Goal: Find specific page/section: Find specific page/section

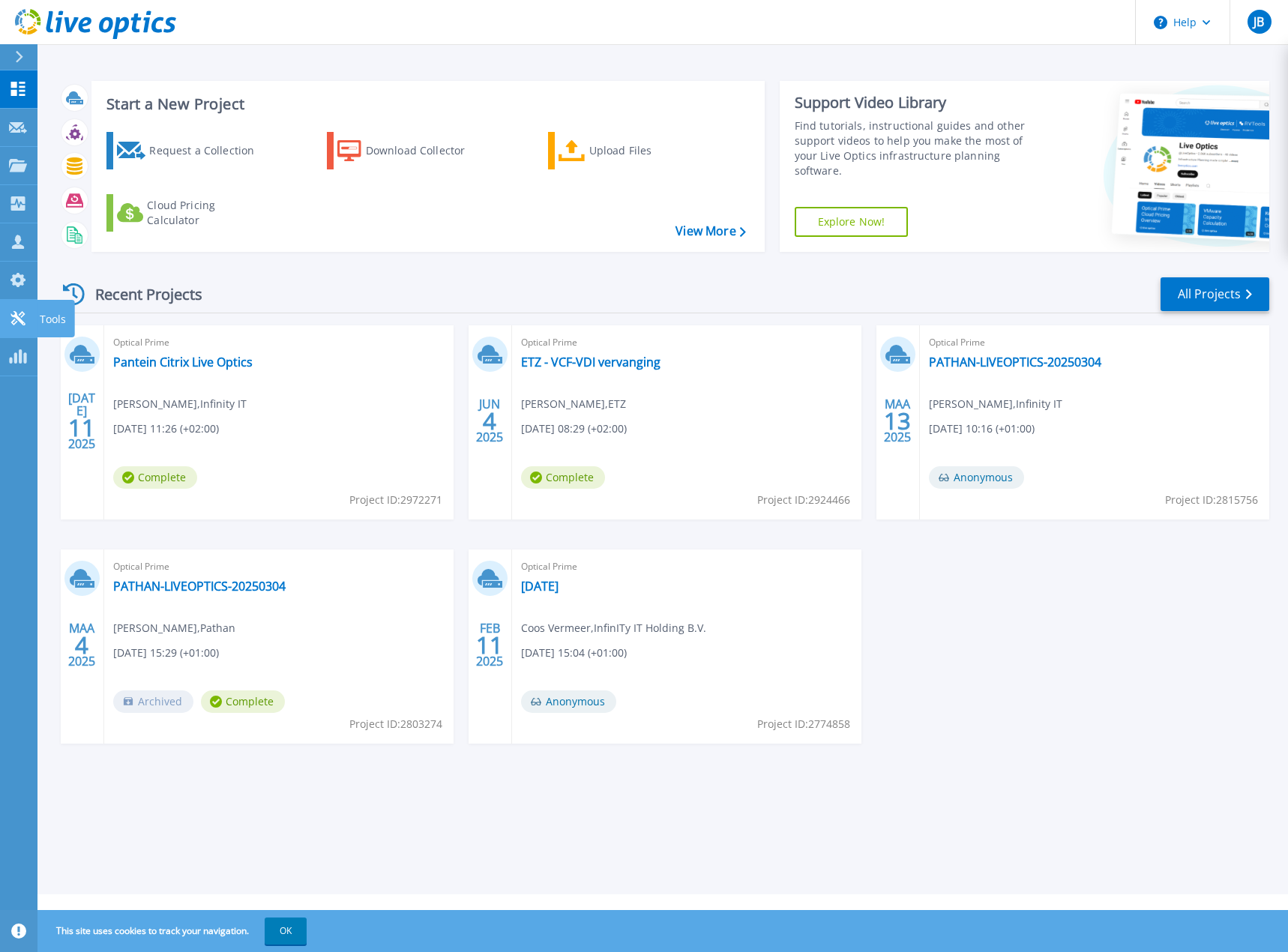
click at [23, 317] on icon at bounding box center [18, 319] width 18 height 15
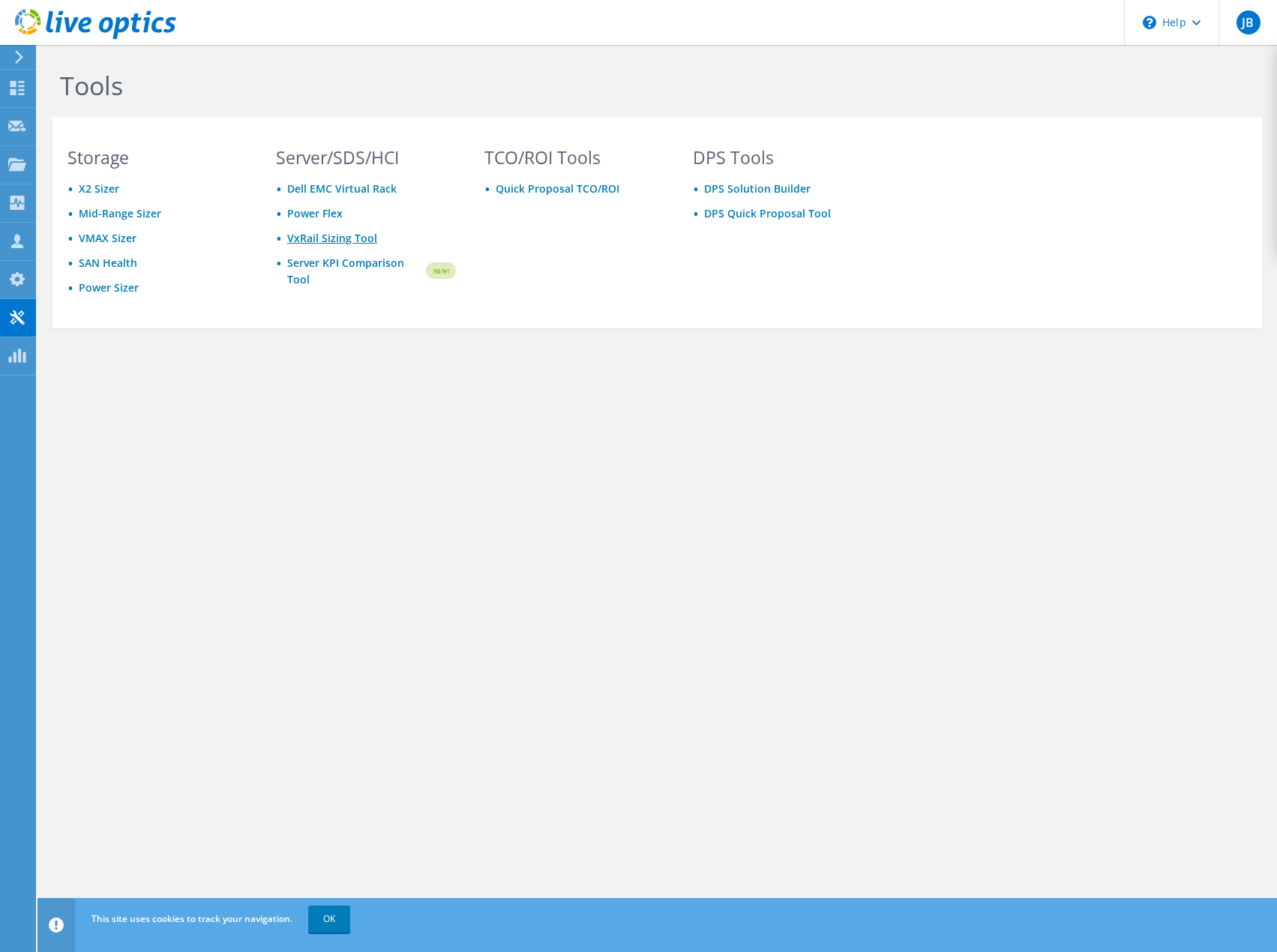
click at [324, 241] on link "VxRail Sizing Tool" at bounding box center [332, 239] width 90 height 15
click at [624, 236] on div "TCO/ROI Tools Quick Proposal TCO/ROI" at bounding box center [574, 236] width 210 height 174
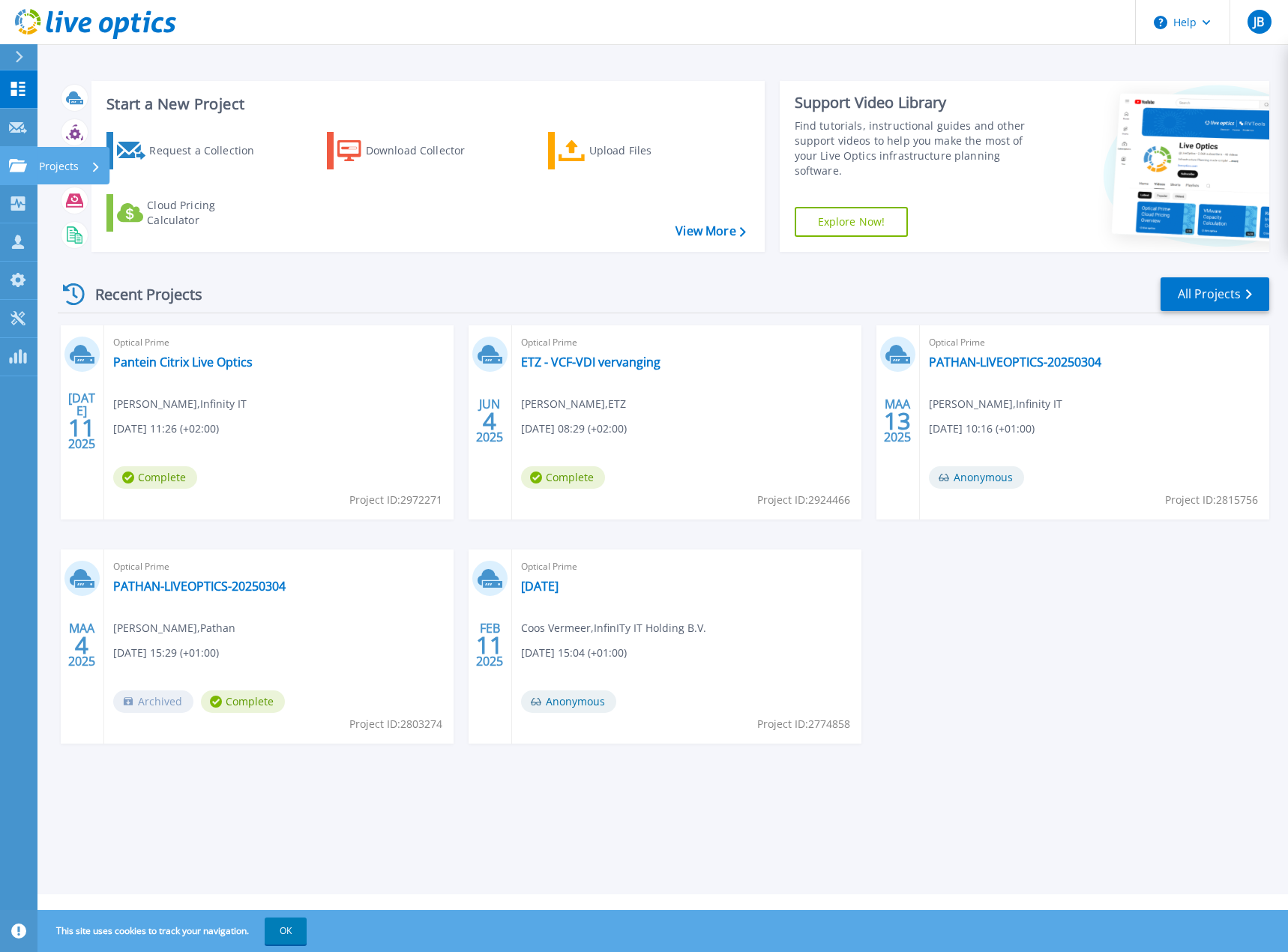
click at [18, 166] on icon at bounding box center [18, 165] width 18 height 13
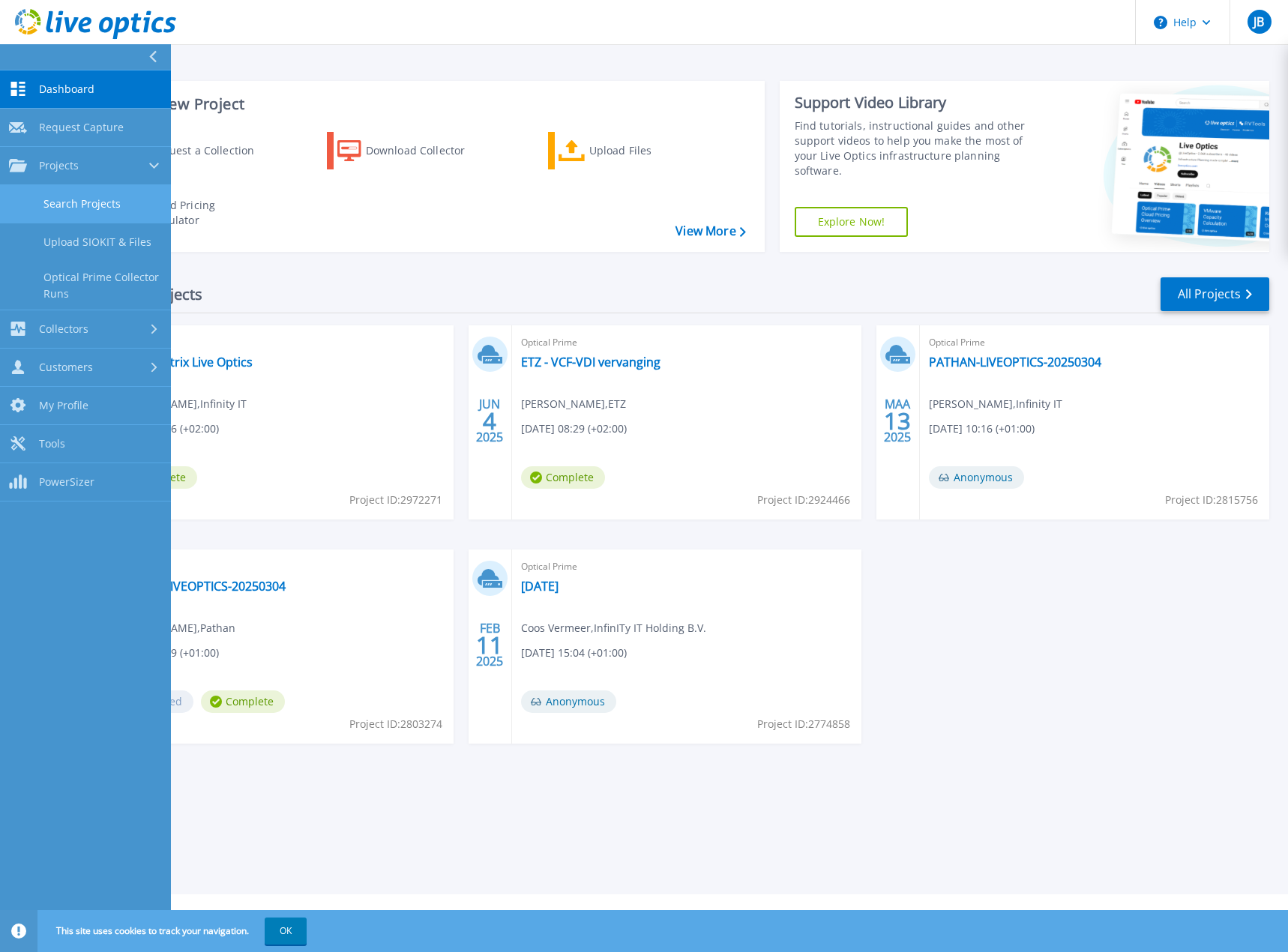
click at [125, 197] on link "Search Projects" at bounding box center [85, 205] width 171 height 39
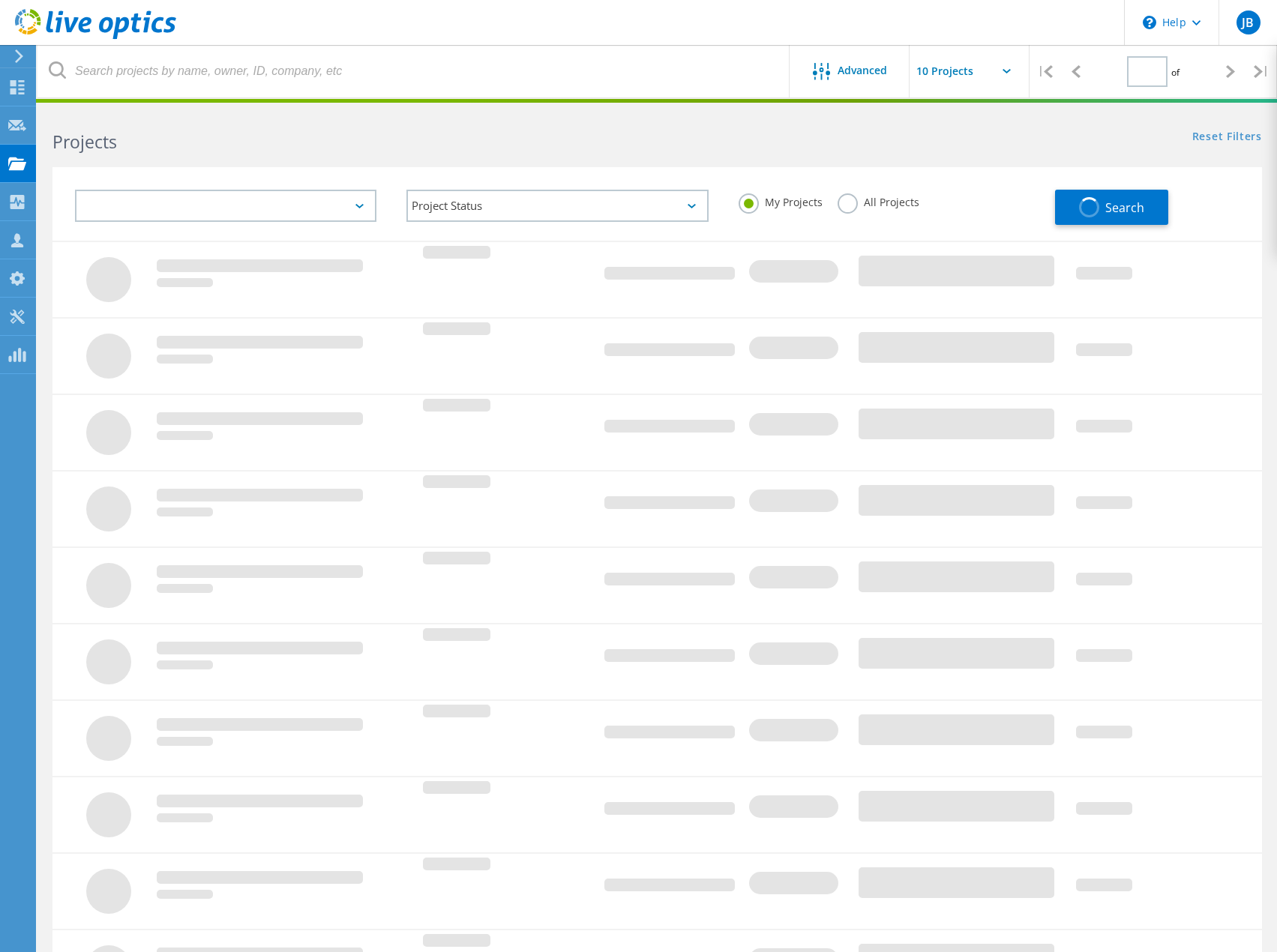
type input "1"
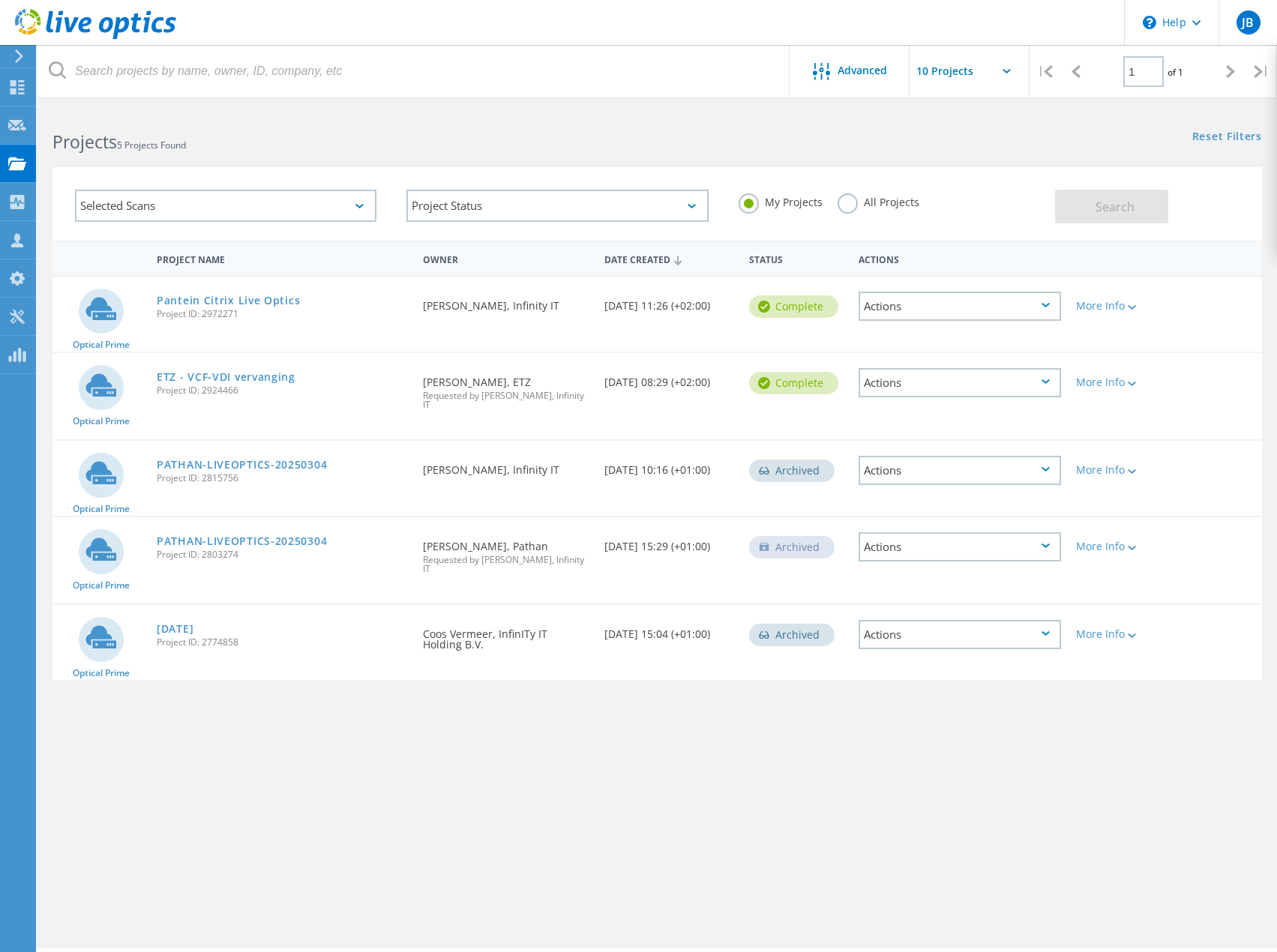
click at [163, 209] on div "Selected Scans" at bounding box center [226, 206] width 301 height 32
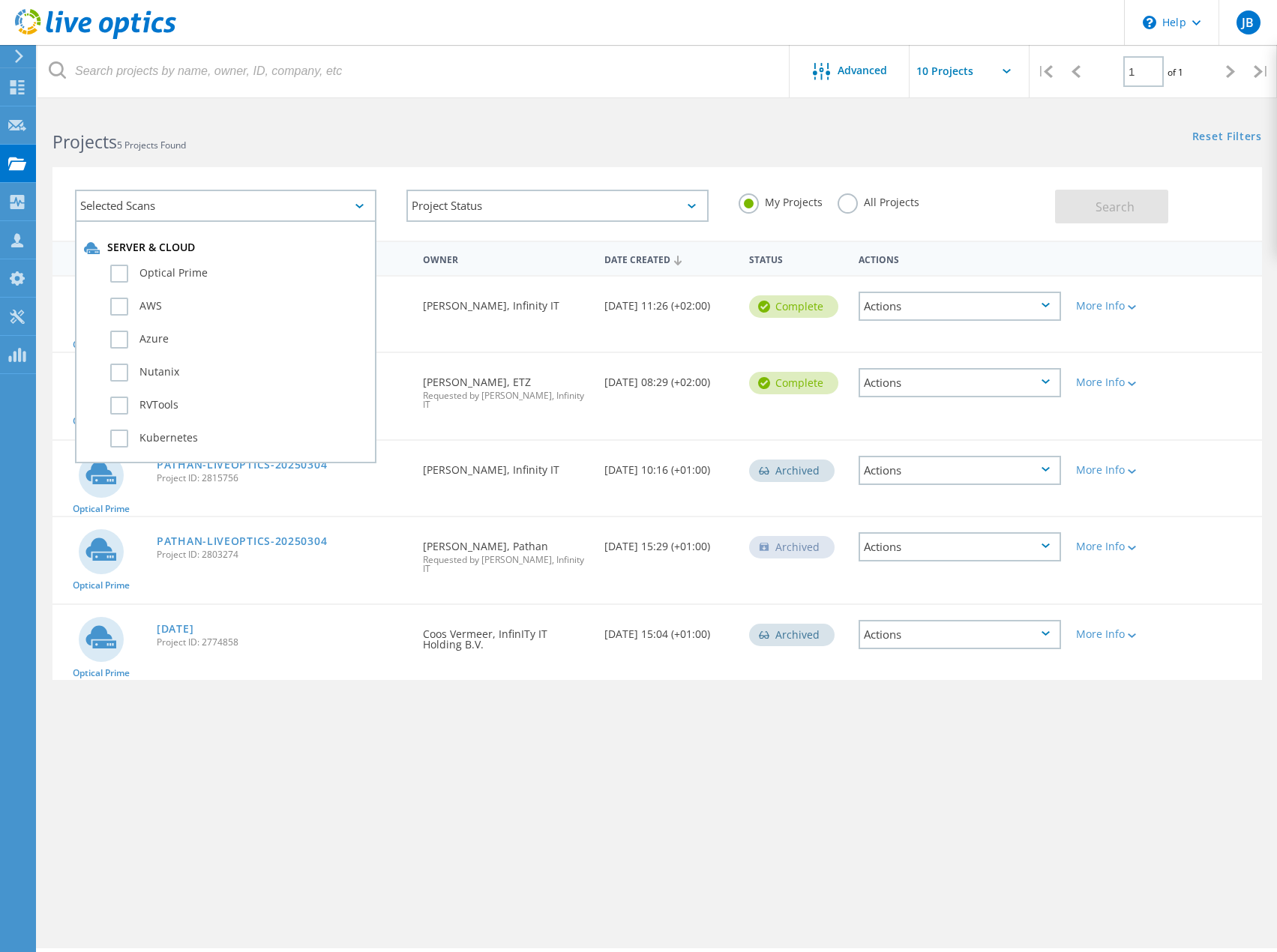
click at [163, 209] on div "Selected Scans" at bounding box center [226, 206] width 301 height 32
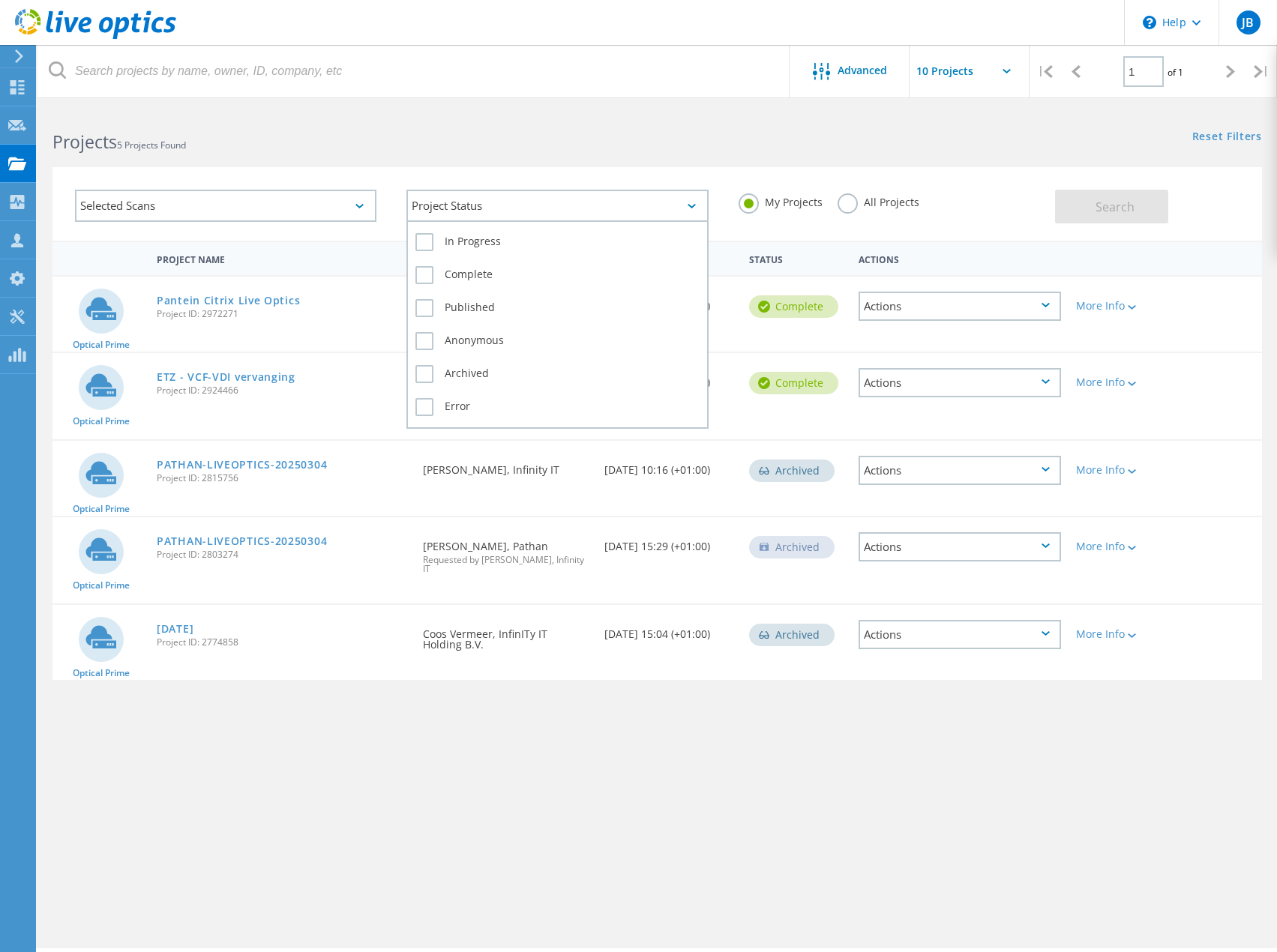
click at [490, 197] on div "Project Status" at bounding box center [557, 206] width 301 height 32
click at [835, 195] on div "My Projects All Projects" at bounding box center [889, 202] width 331 height 55
click at [846, 200] on label "All Projects" at bounding box center [878, 201] width 82 height 15
click at [0, 0] on input "All Projects" at bounding box center [0, 0] width 0 height 0
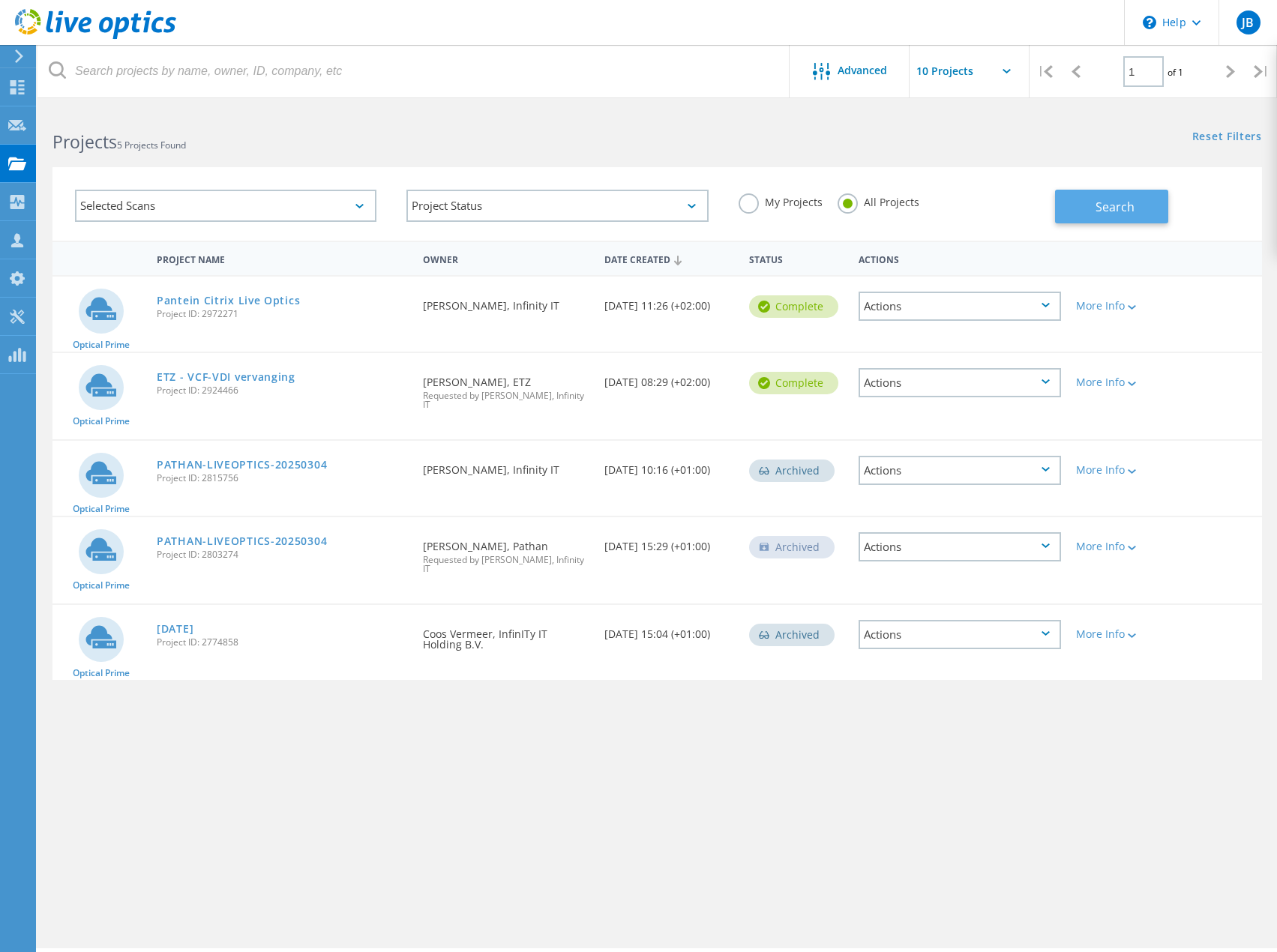
click at [1117, 201] on span "Search" at bounding box center [1115, 207] width 39 height 17
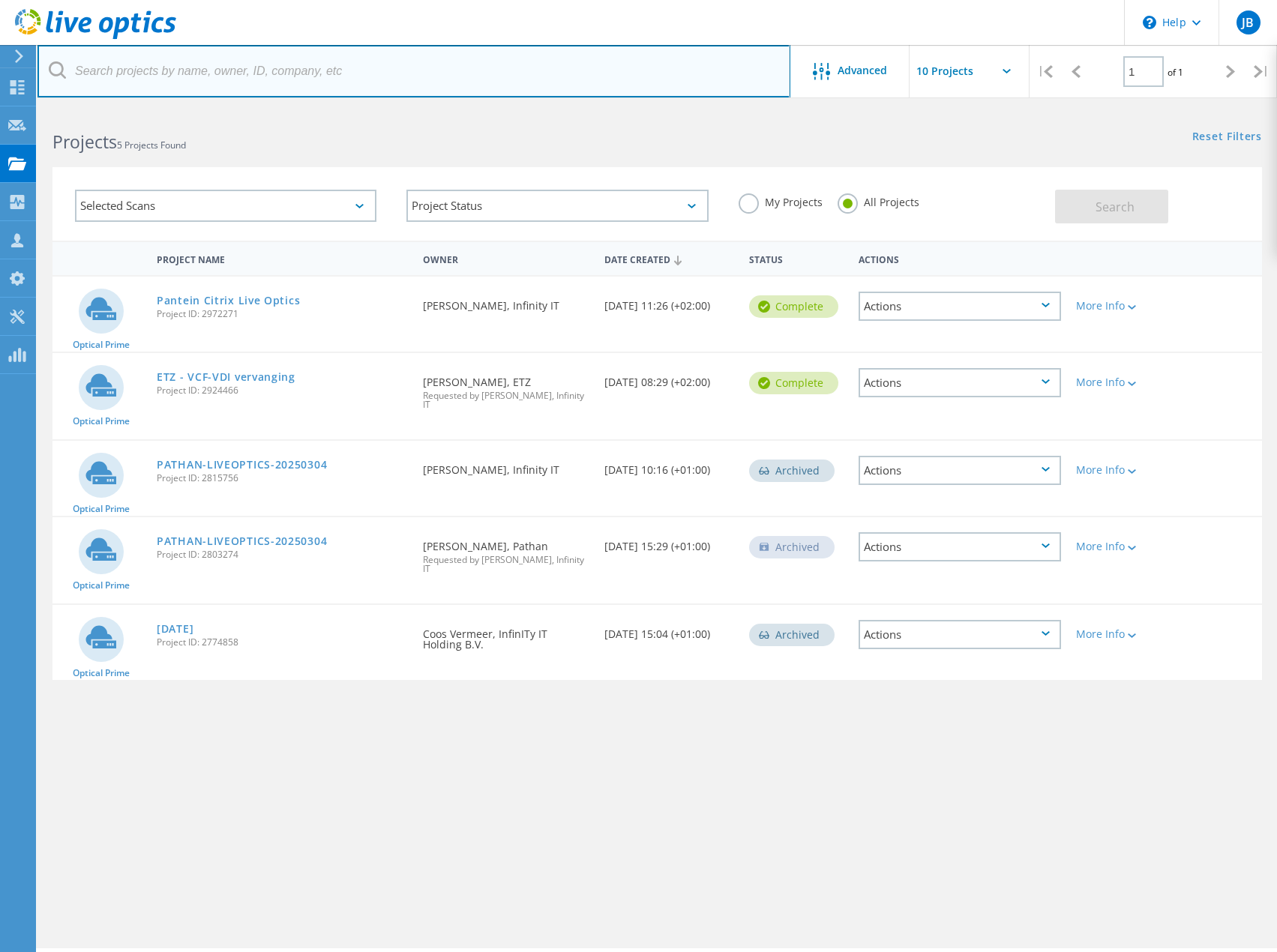
click at [278, 75] on input "text" at bounding box center [414, 71] width 753 height 52
type input "2950184"
